Goal: Task Accomplishment & Management: Manage account settings

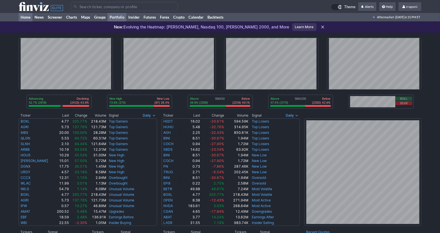
click at [121, 18] on link "Portfolio" at bounding box center [117, 17] width 19 height 8
click at [121, 16] on link "Portfolio" at bounding box center [117, 17] width 19 height 8
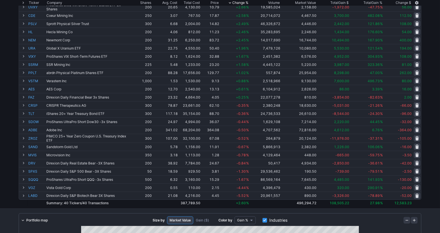
scroll to position [196, 0]
